Goal: Navigation & Orientation: Find specific page/section

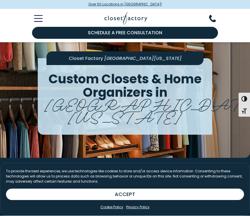
scroll to position [0, 0]
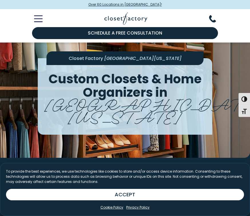
click at [98, 214] on div "Manage Consent To provide the best experiences, we use technologies like cookie…" at bounding box center [125, 189] width 250 height 53
